Goal: Check status: Check status

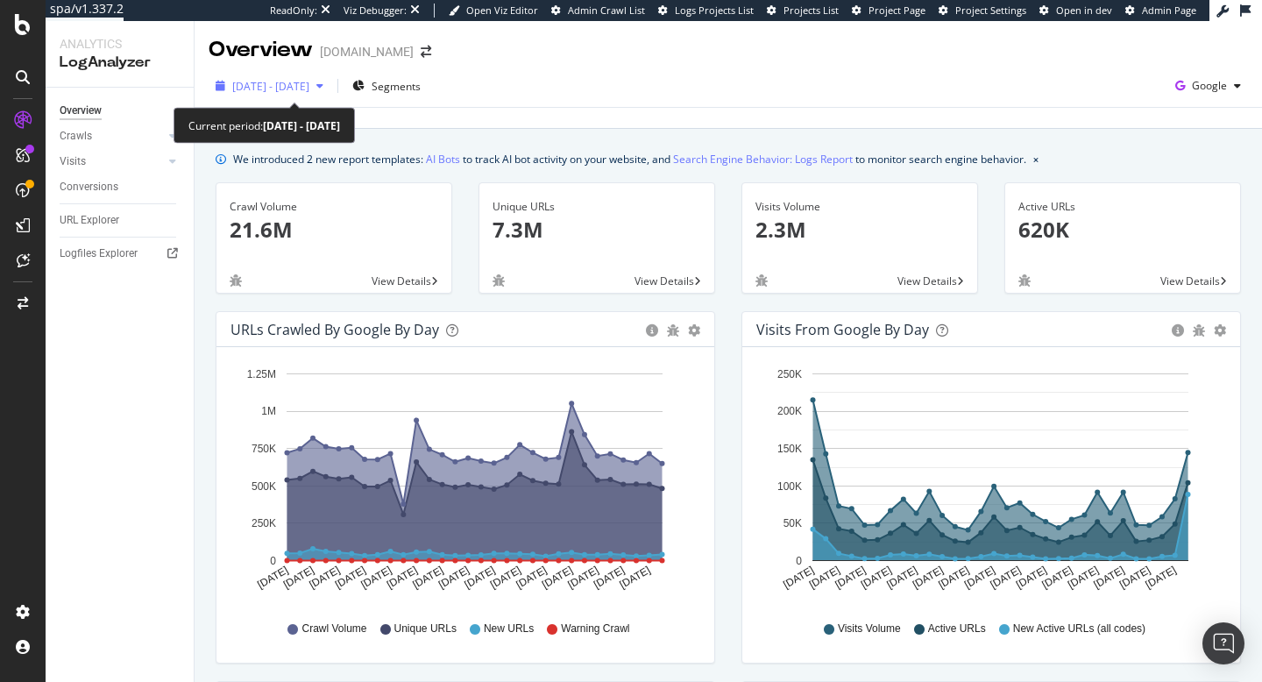
click at [319, 77] on div "[DATE] - [DATE]" at bounding box center [270, 86] width 122 height 26
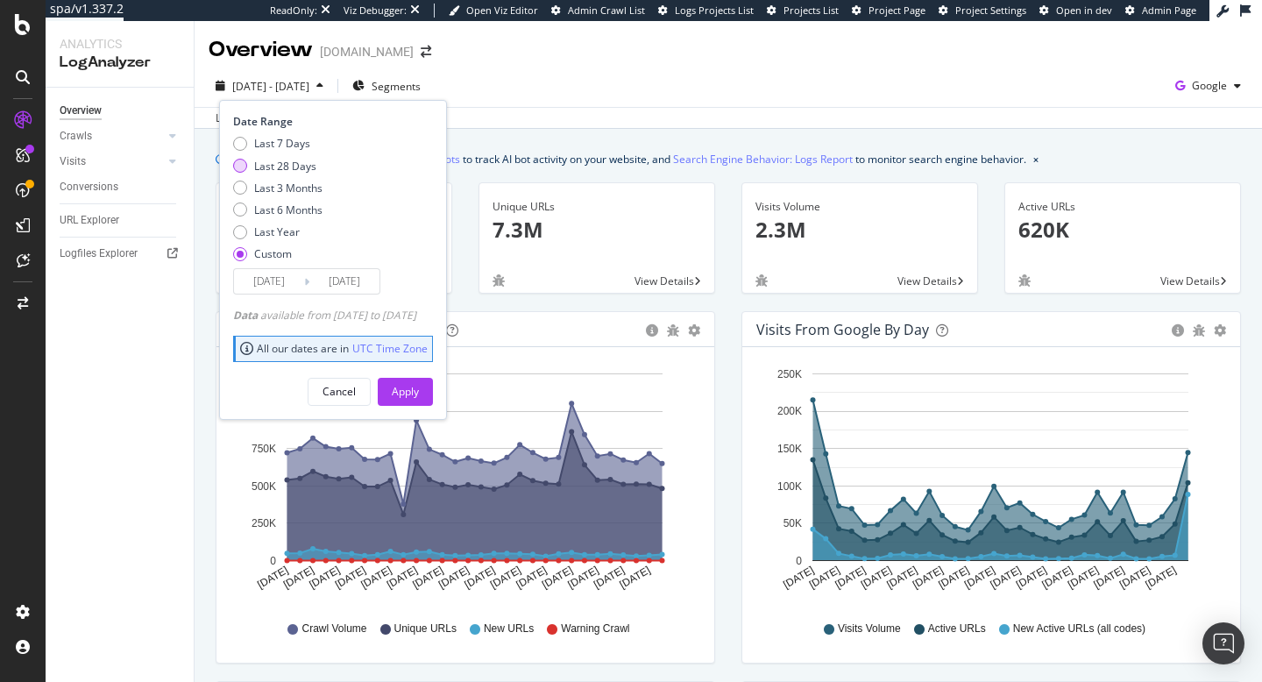
click at [283, 166] on div "Last 28 Days" at bounding box center [285, 166] width 62 height 15
type input "[DATE]"
click at [419, 379] on div "Apply" at bounding box center [405, 392] width 27 height 26
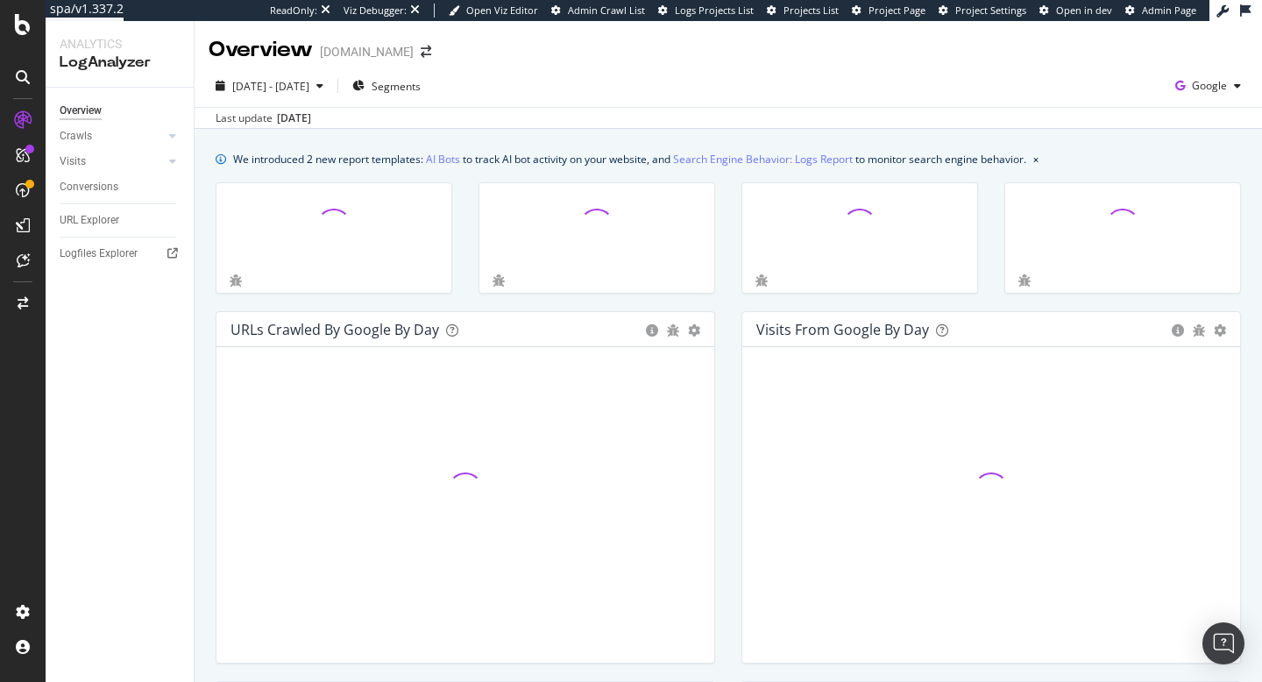
click at [679, 92] on div "[DATE] - [DATE] Segments Google" at bounding box center [728, 89] width 1067 height 35
